Goal: Information Seeking & Learning: Check status

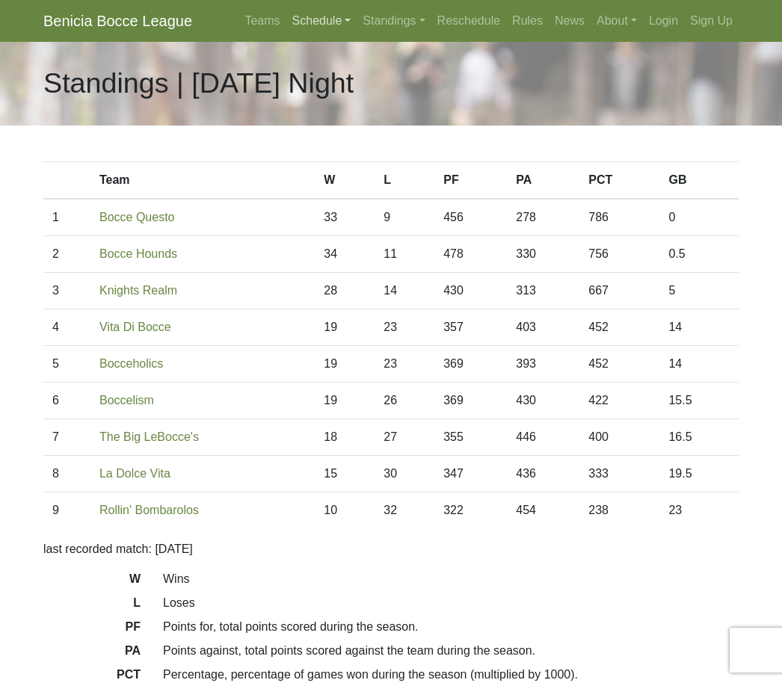
click at [306, 19] on link "Schedule" at bounding box center [321, 21] width 71 height 30
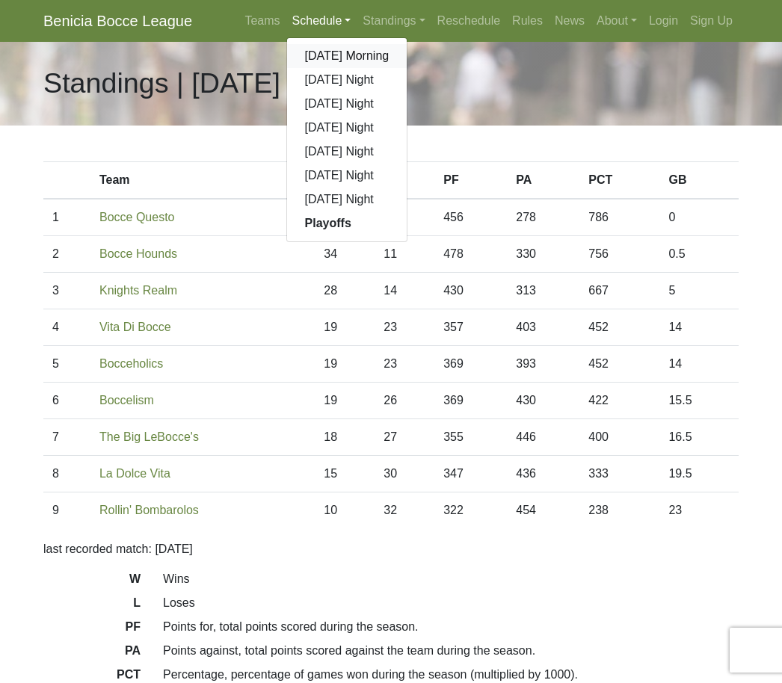
click at [315, 55] on link "[DATE] Morning" at bounding box center [347, 56] width 120 height 24
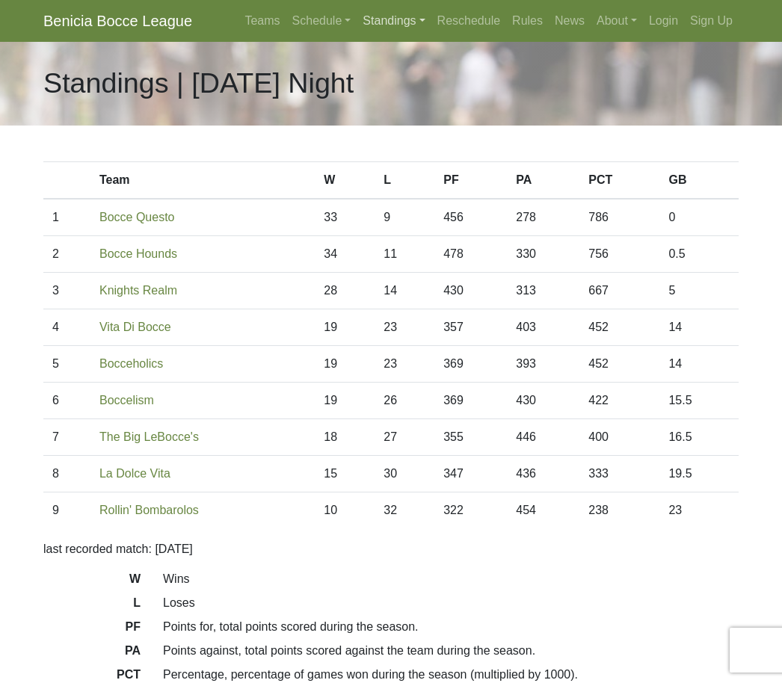
click at [372, 25] on link "Standings" at bounding box center [393, 21] width 74 height 30
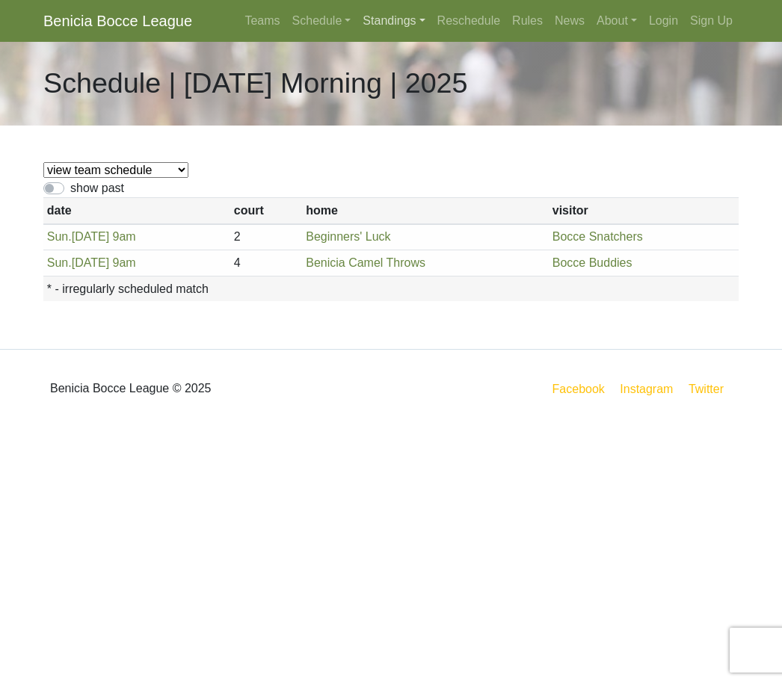
click at [377, 23] on link "Standings" at bounding box center [393, 21] width 74 height 30
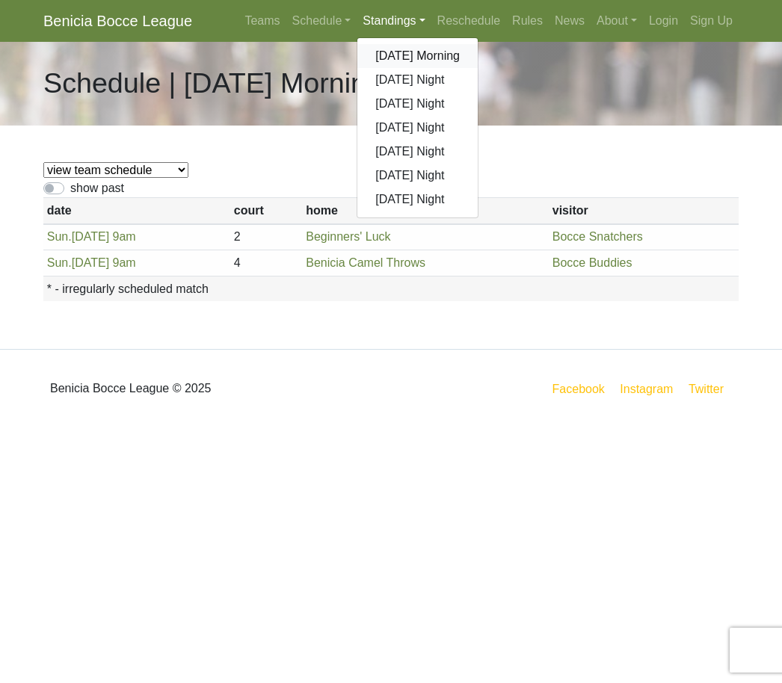
click at [389, 59] on link "[DATE] Morning" at bounding box center [417, 56] width 120 height 24
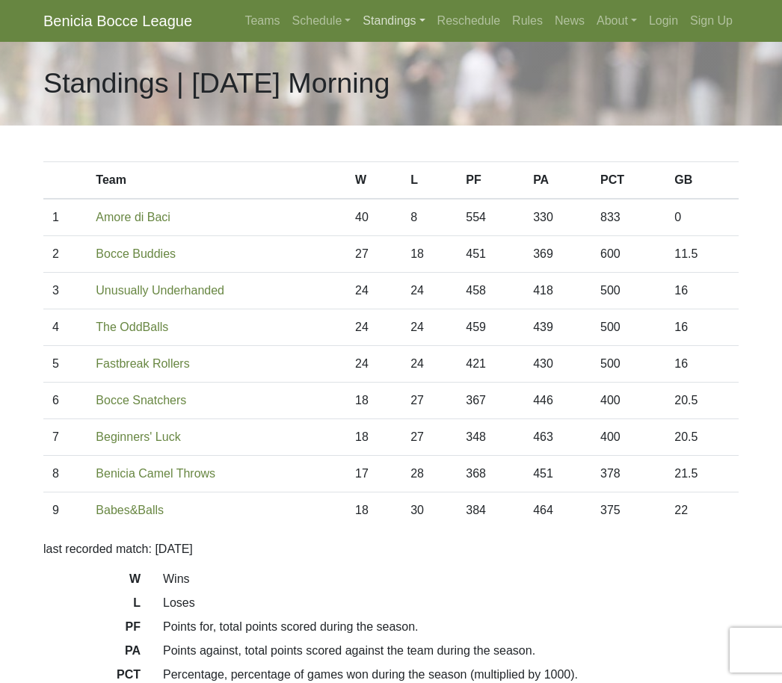
click at [381, 18] on link "Standings" at bounding box center [393, 21] width 74 height 30
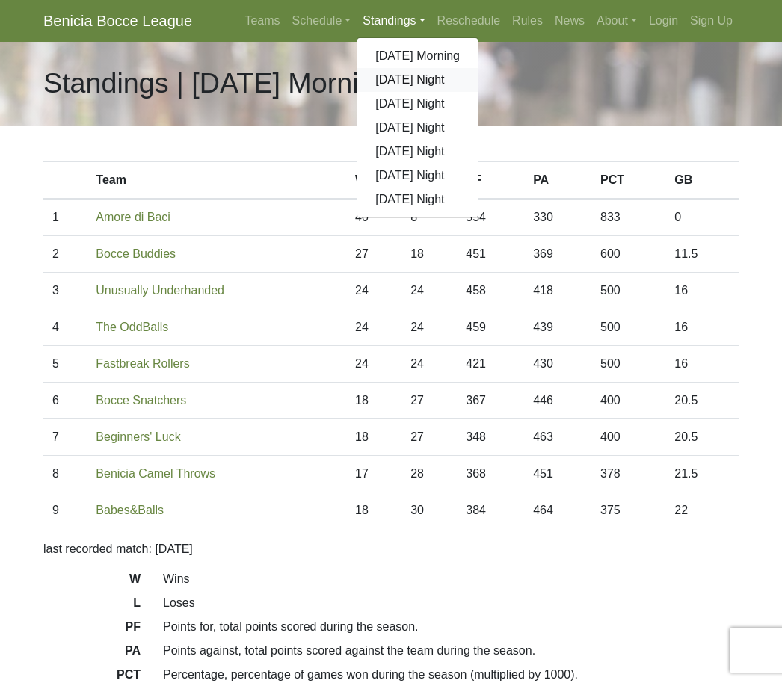
click at [386, 81] on link "[DATE] Night" at bounding box center [417, 80] width 120 height 24
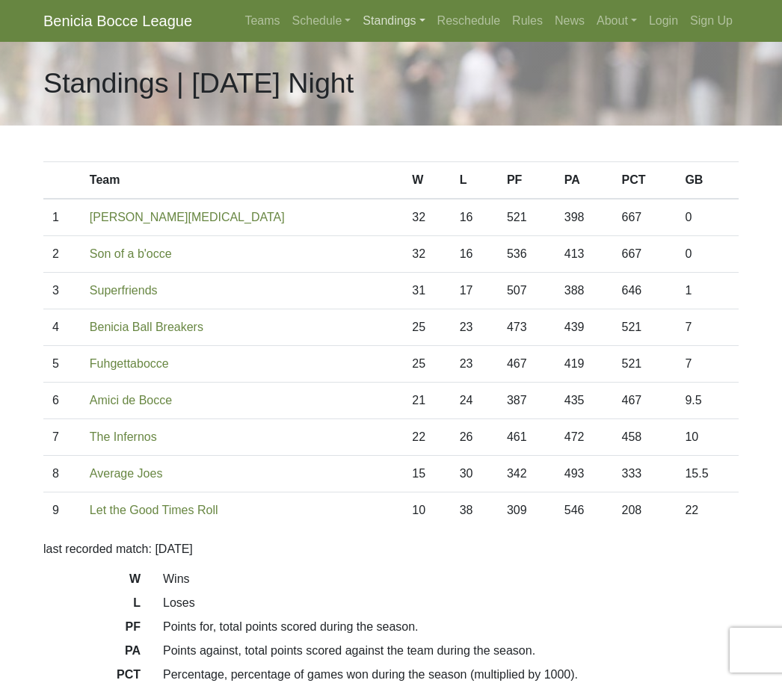
click at [386, 18] on link "Standings" at bounding box center [393, 21] width 74 height 30
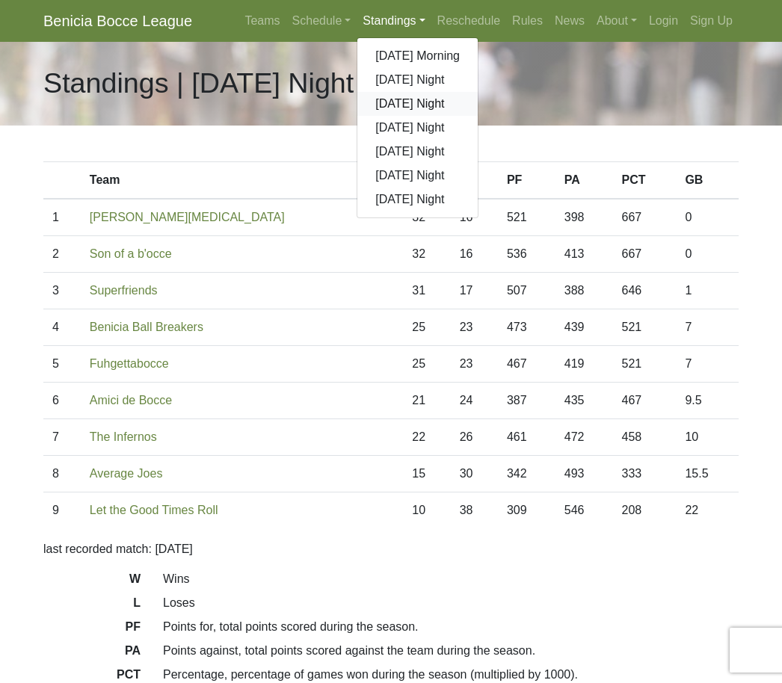
click at [378, 99] on link "[DATE] Night" at bounding box center [417, 104] width 120 height 24
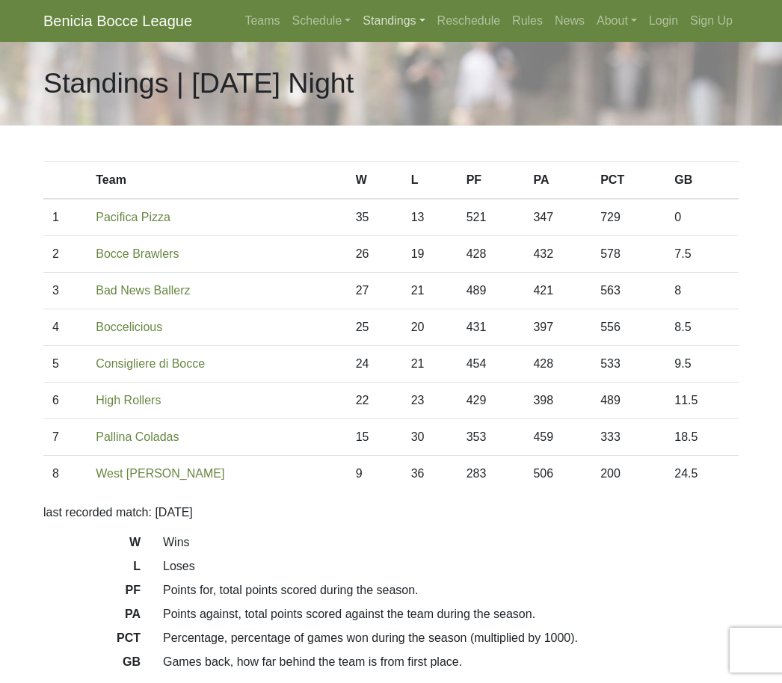
click at [396, 22] on link "Standings" at bounding box center [393, 21] width 74 height 30
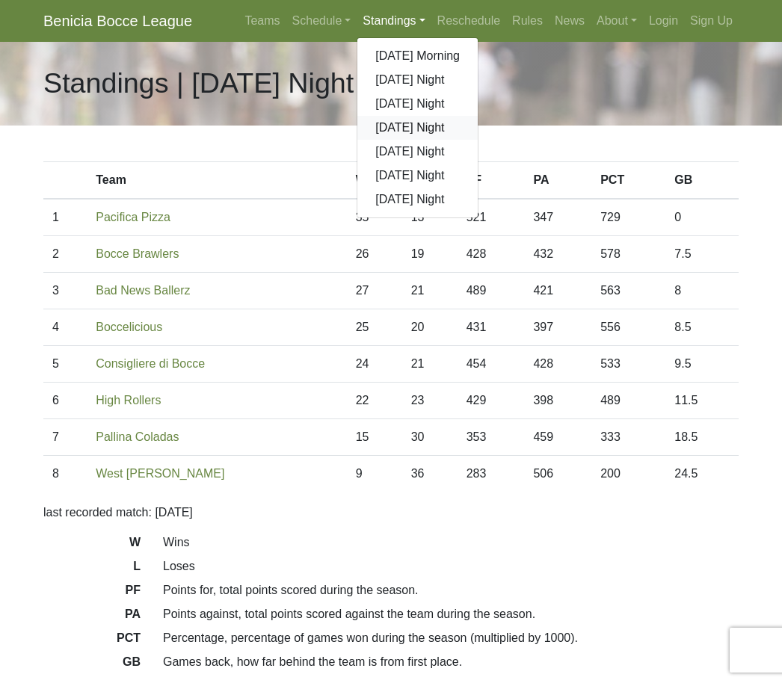
click at [377, 126] on link "[DATE] Night" at bounding box center [417, 128] width 120 height 24
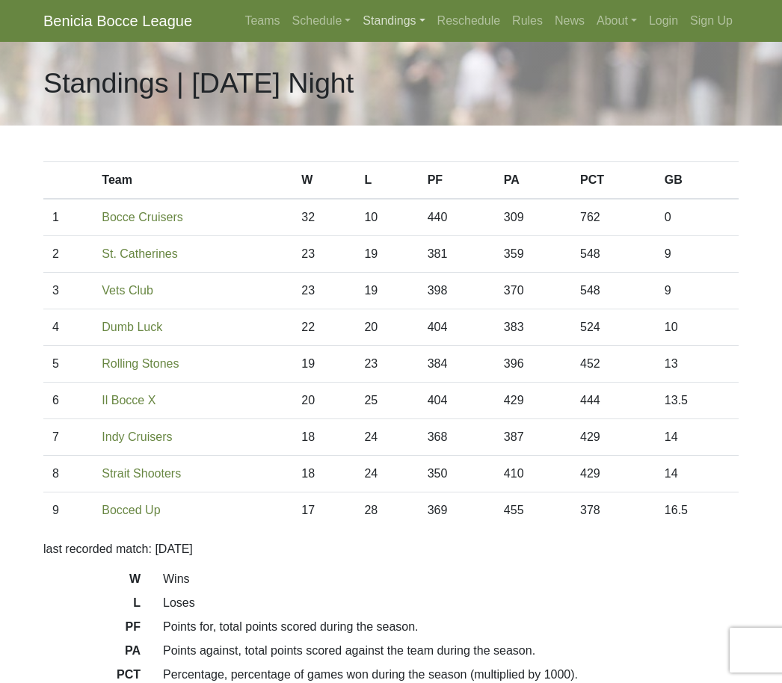
click at [385, 23] on link "Standings" at bounding box center [393, 21] width 74 height 30
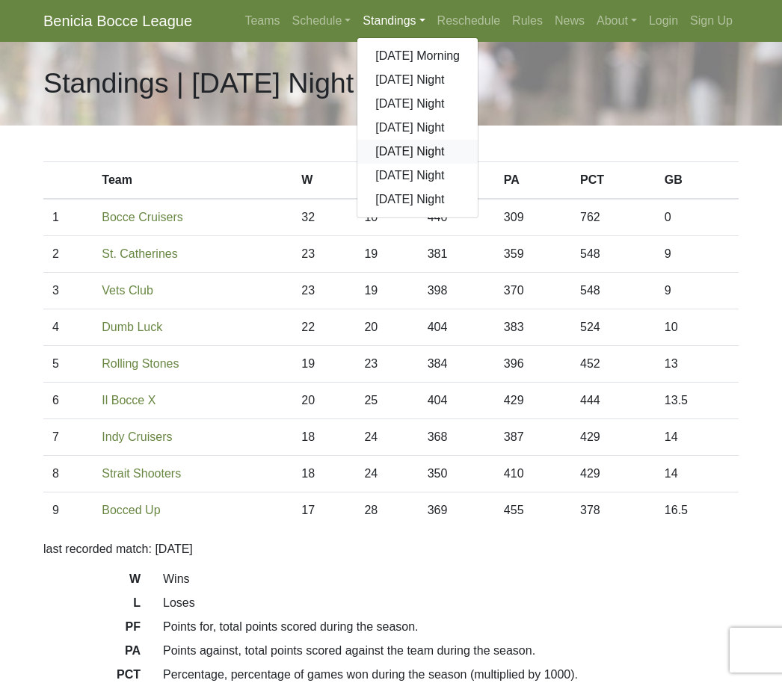
click at [376, 149] on link "[DATE] Night" at bounding box center [417, 152] width 120 height 24
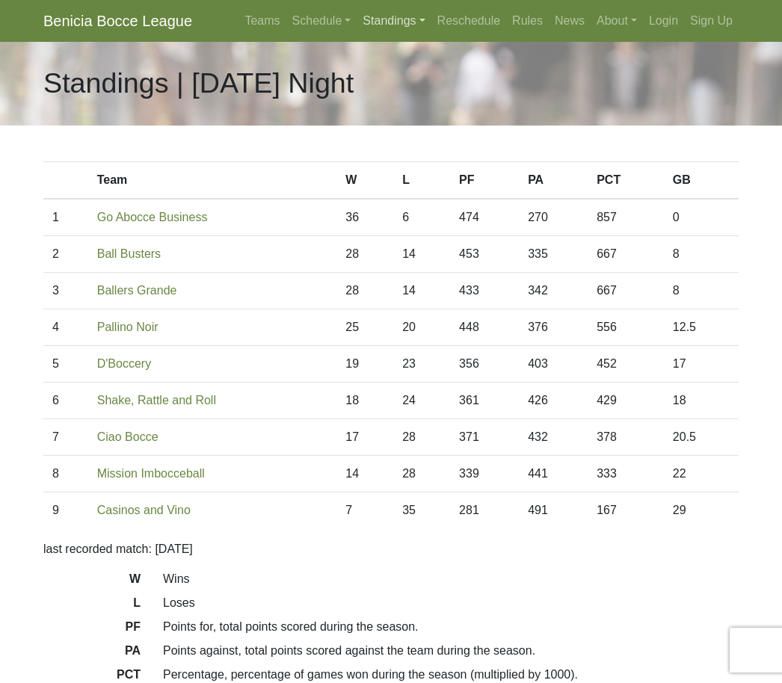
click at [380, 16] on link "Standings" at bounding box center [393, 21] width 74 height 30
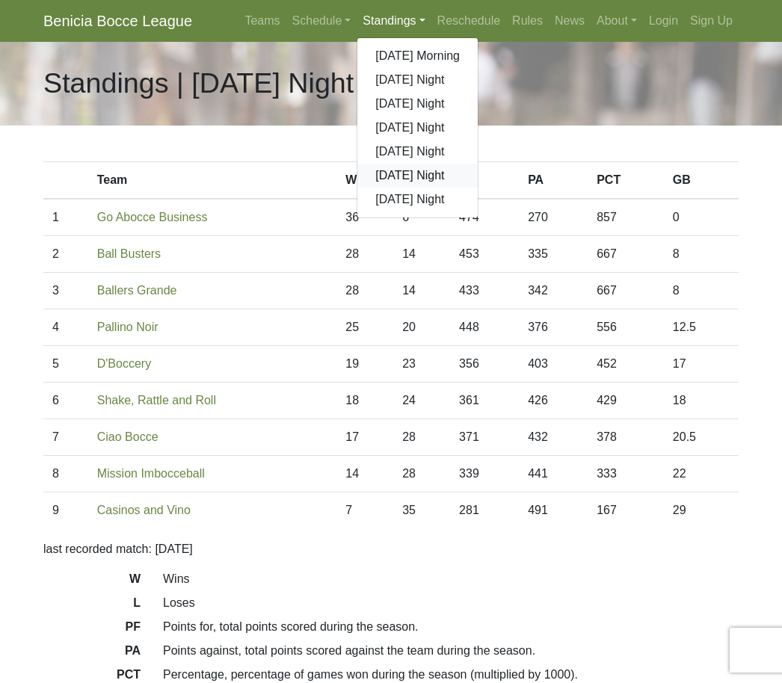
click at [376, 173] on link "[DATE] Night" at bounding box center [417, 176] width 120 height 24
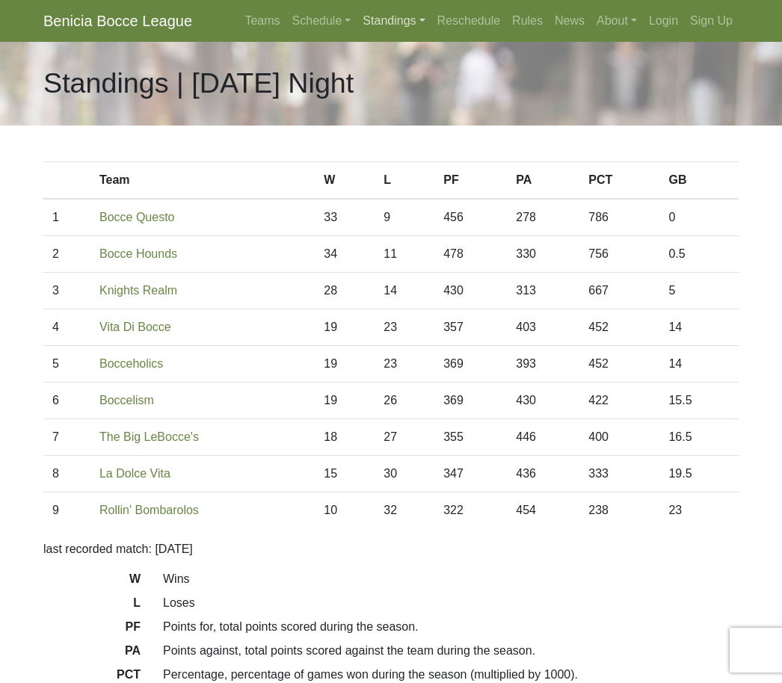
click at [370, 23] on link "Standings" at bounding box center [393, 21] width 74 height 30
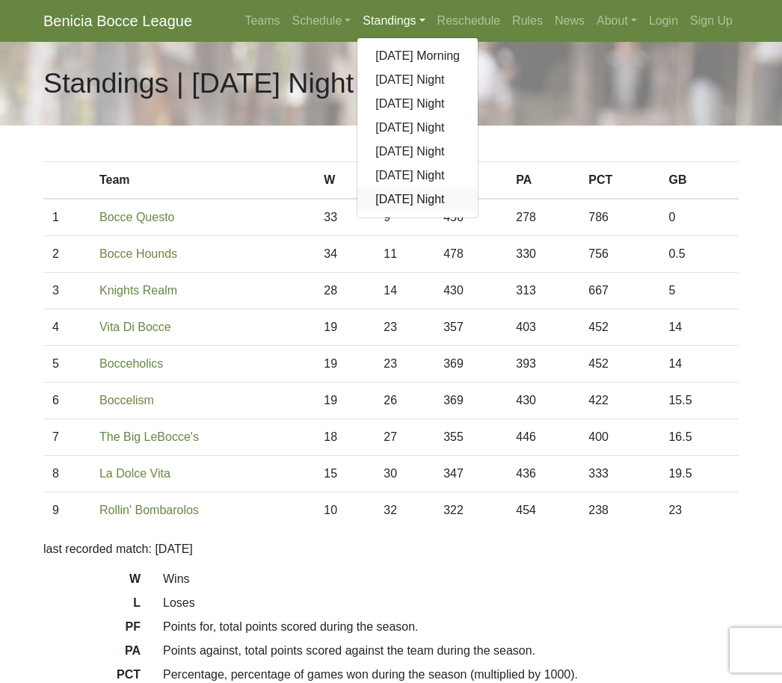
click at [383, 200] on link "[DATE] Night" at bounding box center [417, 200] width 120 height 24
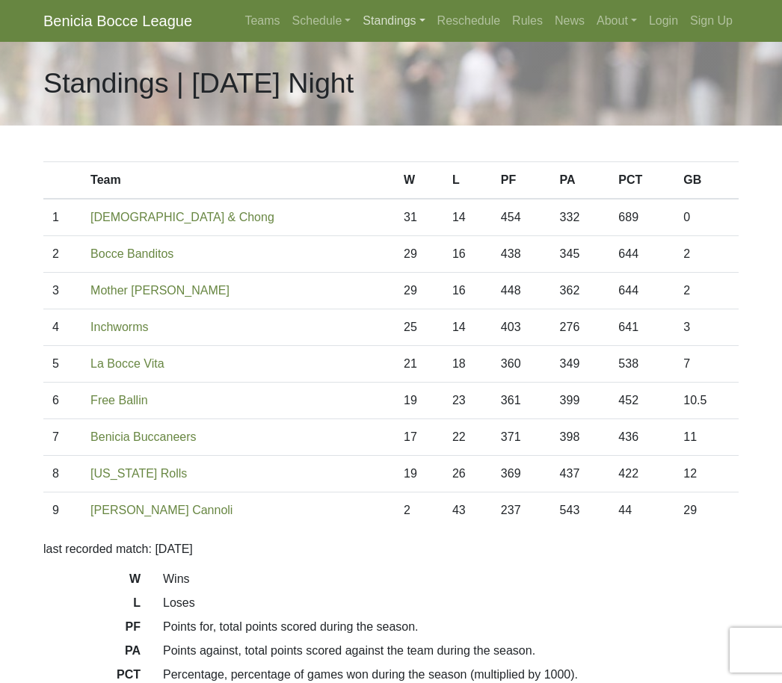
click at [371, 19] on link "Standings" at bounding box center [393, 21] width 74 height 30
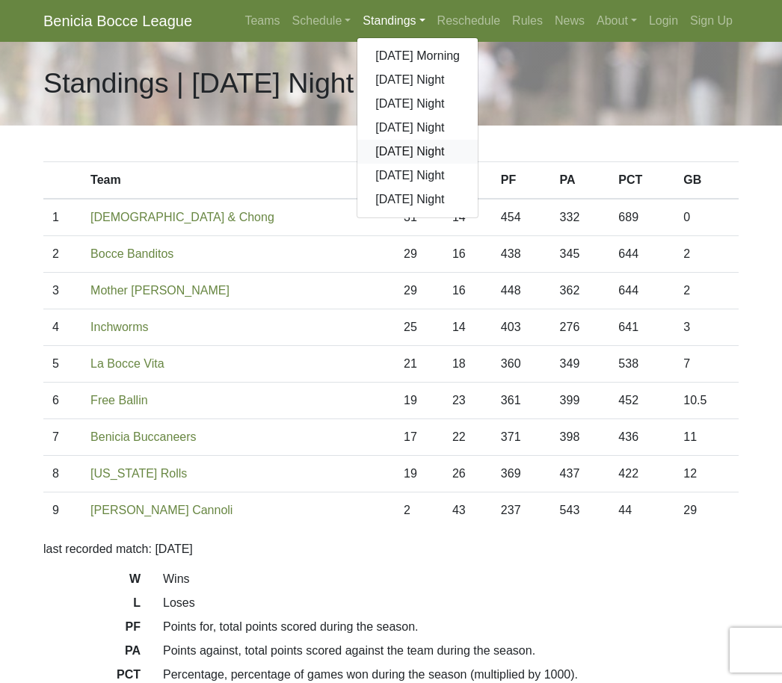
click at [379, 153] on link "[DATE] Night" at bounding box center [417, 152] width 120 height 24
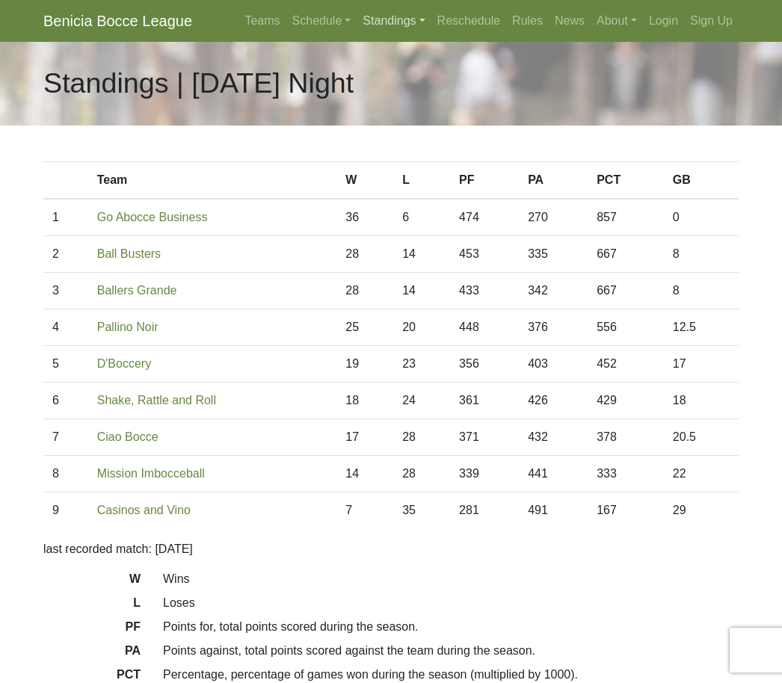
click at [370, 14] on link "Standings" at bounding box center [393, 21] width 74 height 30
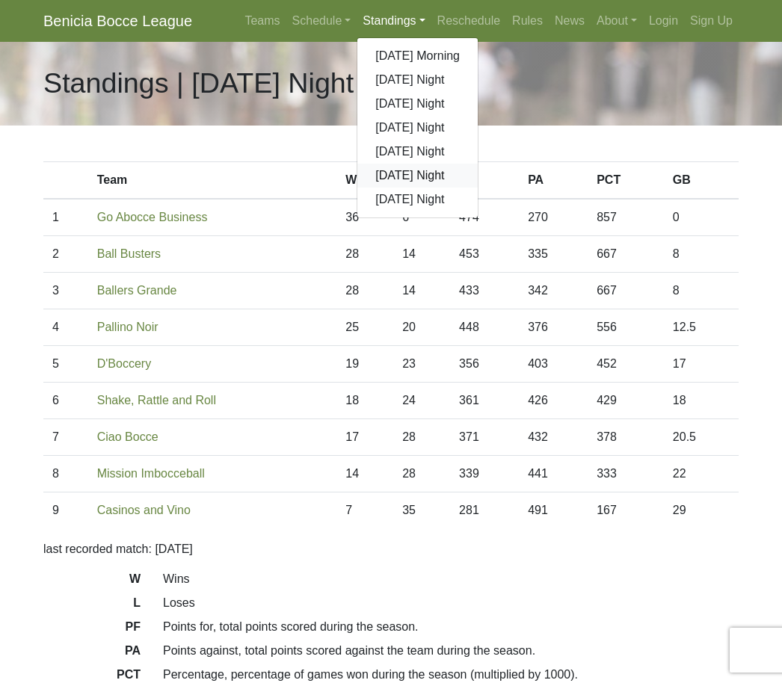
click at [374, 177] on link "[DATE] Night" at bounding box center [417, 176] width 120 height 24
